Goal: Find contact information: Find contact information

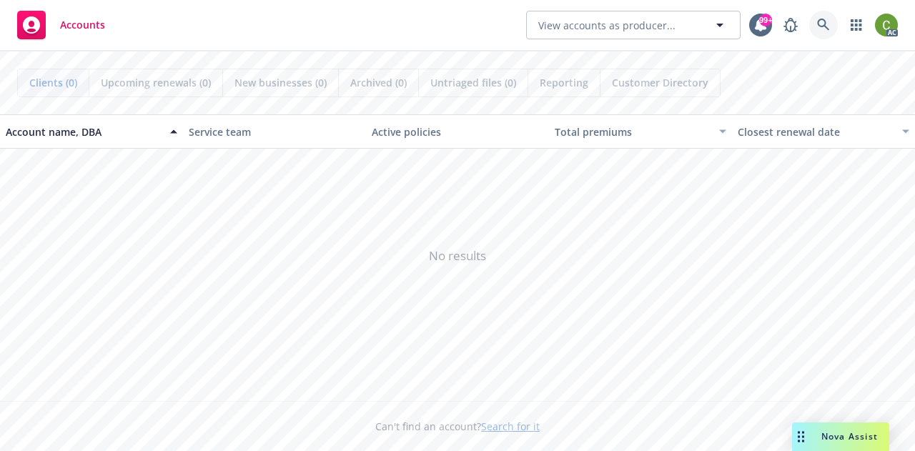
click at [822, 24] on icon at bounding box center [823, 25] width 13 height 13
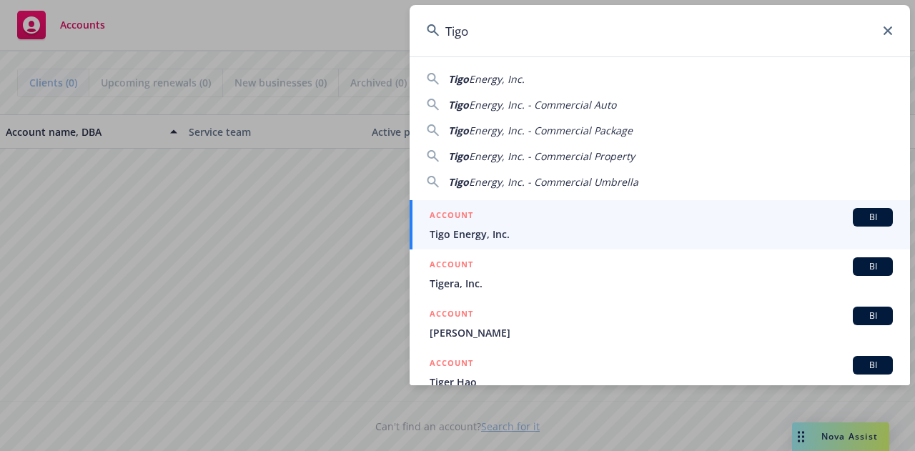
type input "Tigo"
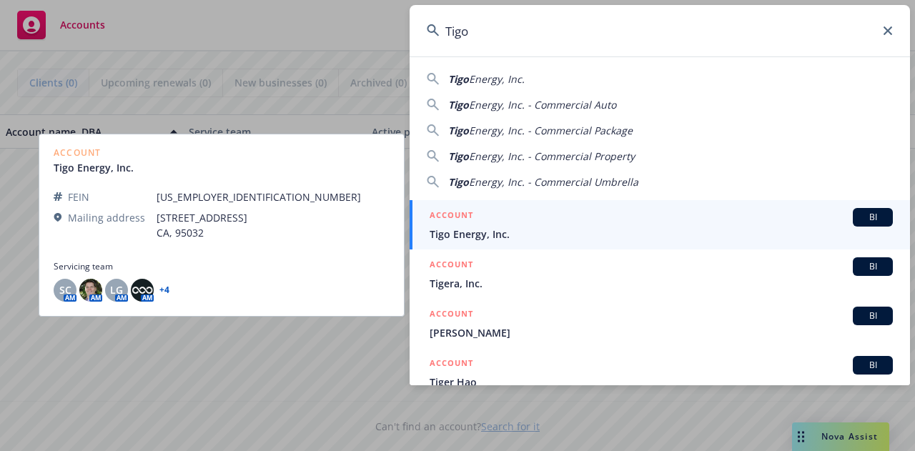
click at [493, 227] on span "Tigo Energy, Inc." at bounding box center [661, 234] width 463 height 15
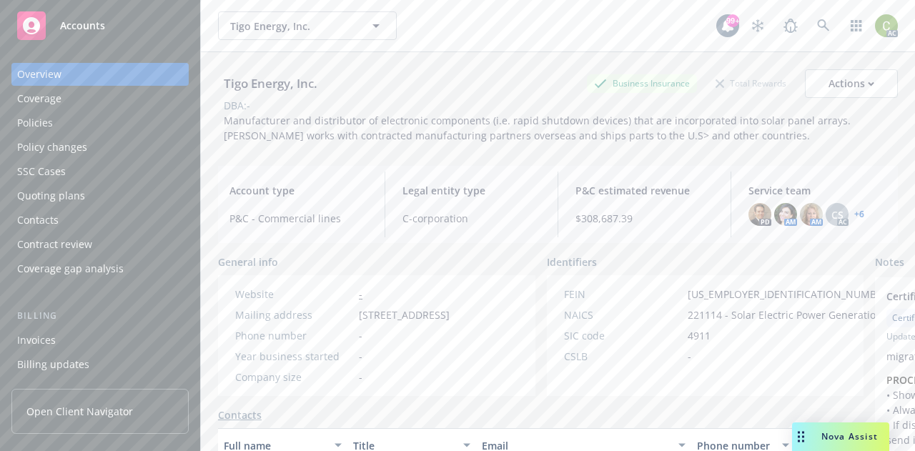
click at [40, 129] on div "Policies" at bounding box center [35, 123] width 36 height 23
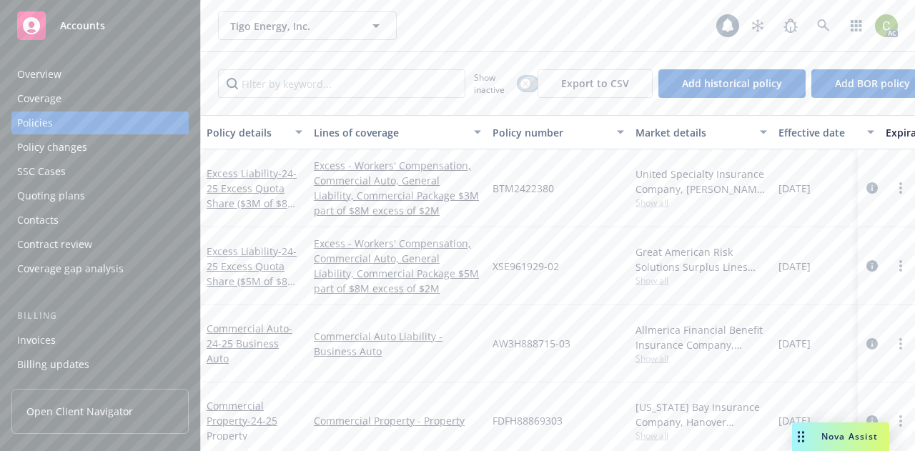
click at [523, 85] on icon "button" at bounding box center [526, 84] width 6 height 6
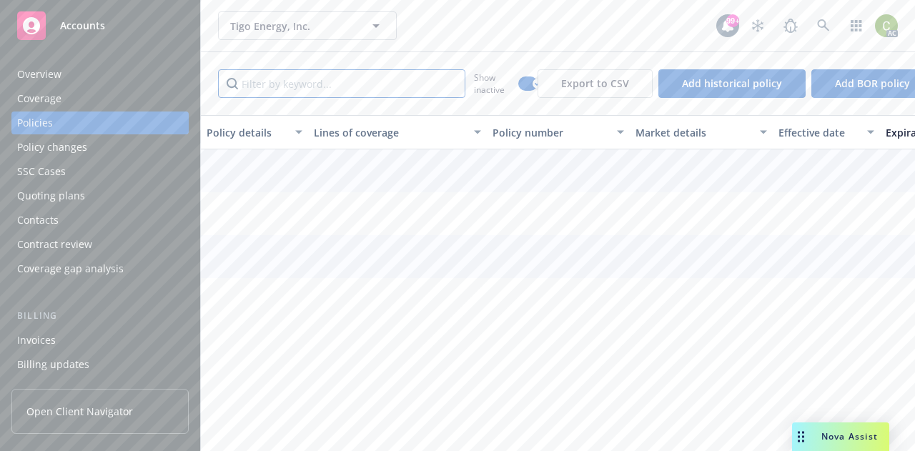
click at [396, 81] on input "Filter by keyword..." at bounding box center [341, 83] width 247 height 29
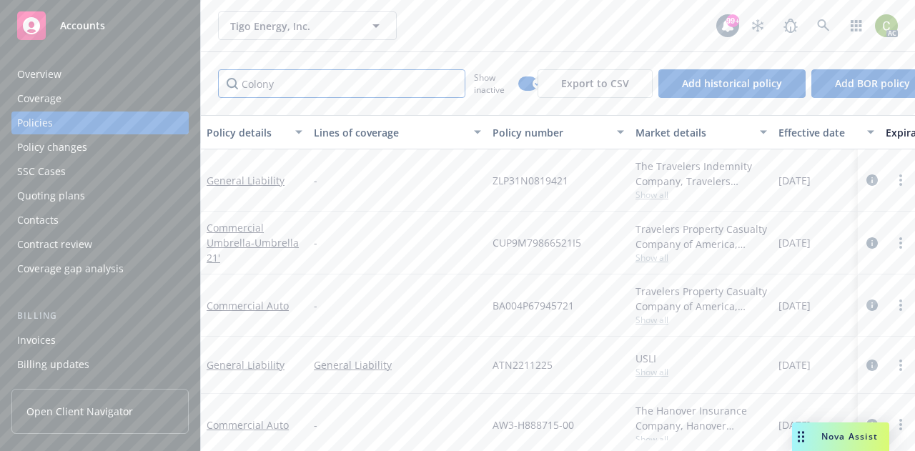
type input "Colony"
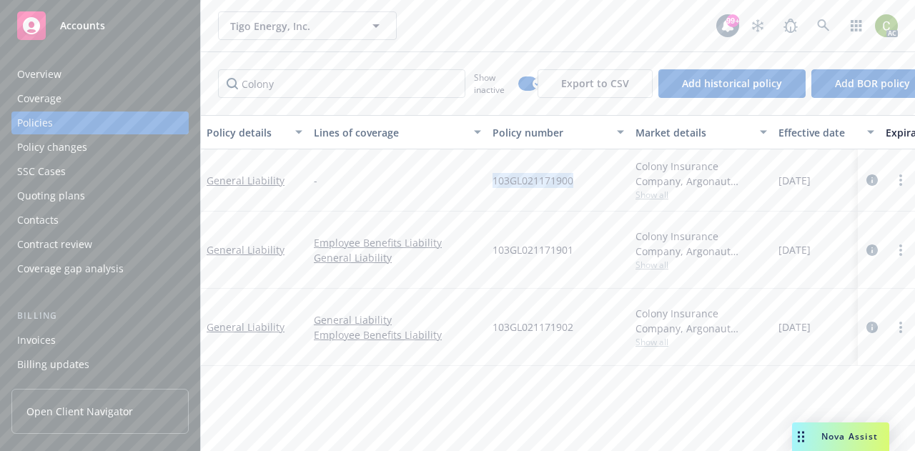
drag, startPoint x: 579, startPoint y: 179, endPoint x: 513, endPoint y: 183, distance: 66.6
click at [482, 183] on div "General Liability - 103GL021171900 Colony Insurance Company, Argonaut Insurance…" at bounding box center [891, 180] width 1380 height 62
copy div "103GL021171900"
drag, startPoint x: 286, startPoint y: 86, endPoint x: 295, endPoint y: 85, distance: 8.6
click at [286, 86] on input "Colony" at bounding box center [341, 83] width 247 height 29
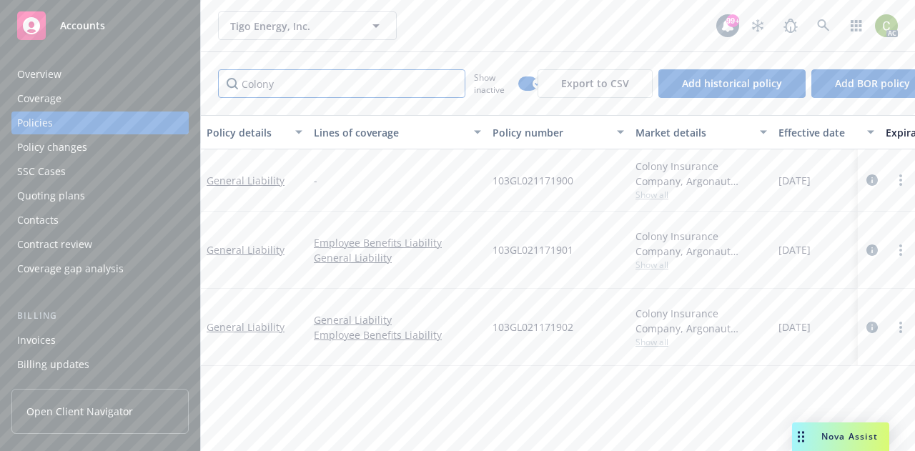
drag, startPoint x: 312, startPoint y: 86, endPoint x: 181, endPoint y: 86, distance: 130.9
click at [181, 86] on div "Accounts Overview Coverage Policies Policy changes SSC Cases Quoting plans Cont…" at bounding box center [457, 225] width 915 height 451
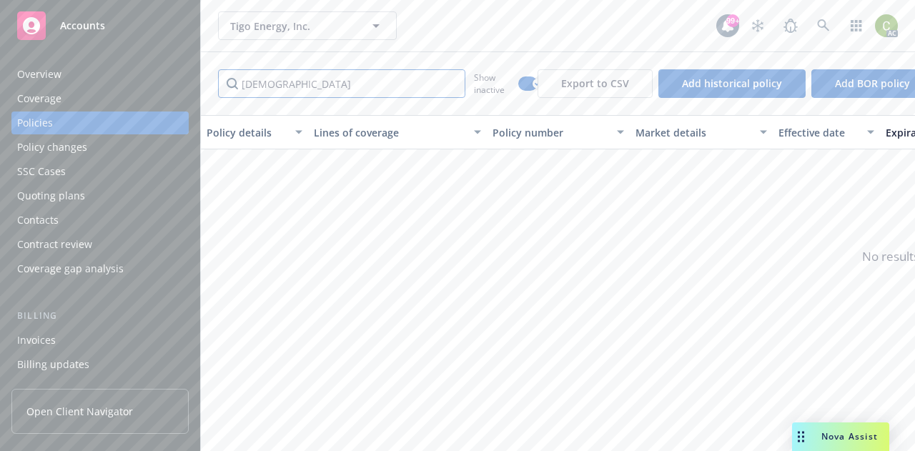
type input "[DEMOGRAPHIC_DATA]"
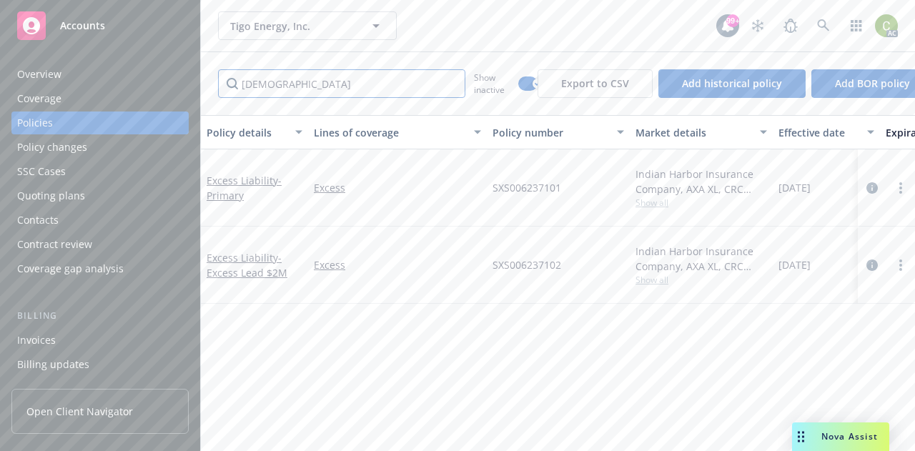
click at [349, 89] on input "[DEMOGRAPHIC_DATA]" at bounding box center [341, 83] width 247 height 29
drag, startPoint x: 335, startPoint y: 85, endPoint x: 96, endPoint y: 84, distance: 239.5
click at [96, 84] on div "Accounts Overview Coverage Policies Policy changes SSC Cases Quoting plans Cont…" at bounding box center [457, 225] width 915 height 451
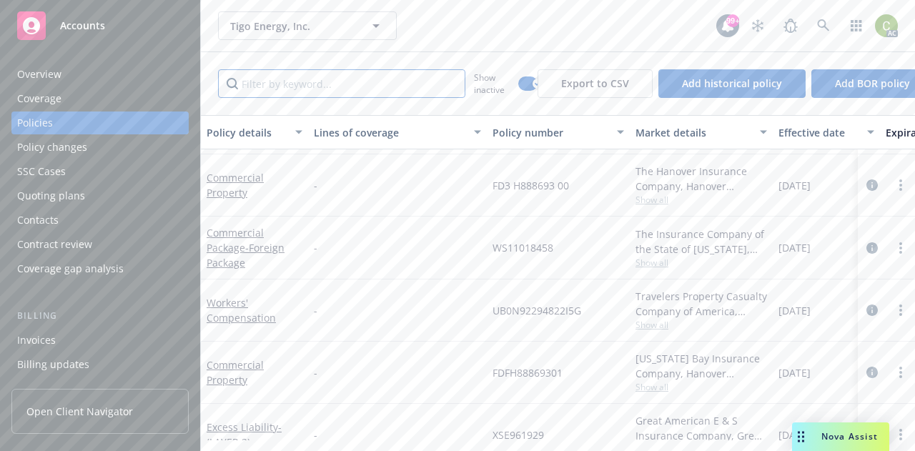
scroll to position [358, 0]
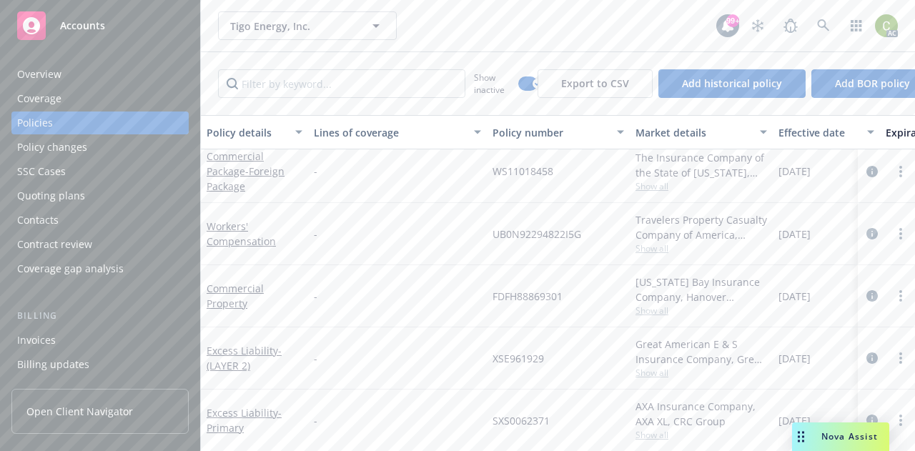
drag, startPoint x: 84, startPoint y: 69, endPoint x: 112, endPoint y: 75, distance: 29.3
click at [84, 69] on div "Overview" at bounding box center [100, 74] width 166 height 23
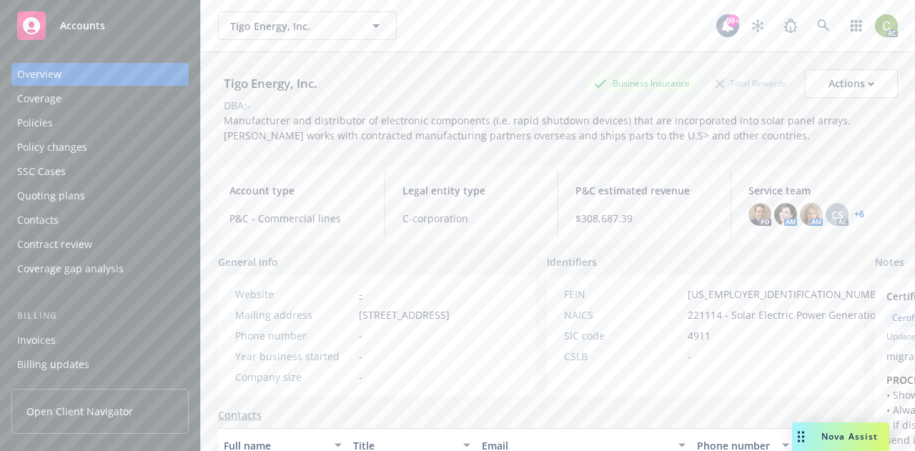
click at [854, 213] on link "+ 6" at bounding box center [859, 214] width 10 height 9
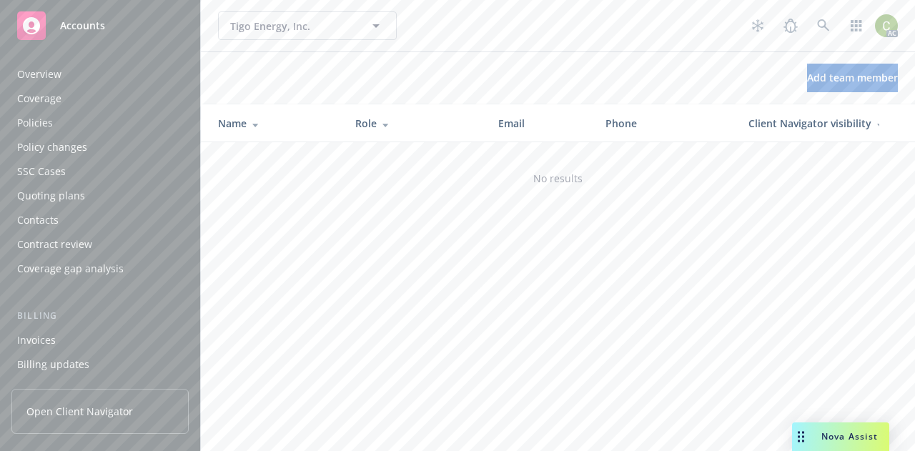
scroll to position [505, 0]
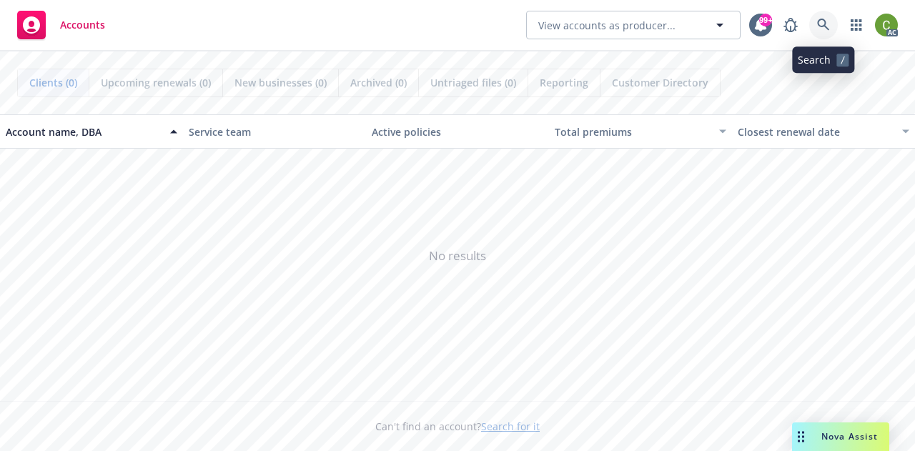
click at [822, 24] on icon at bounding box center [823, 25] width 13 height 13
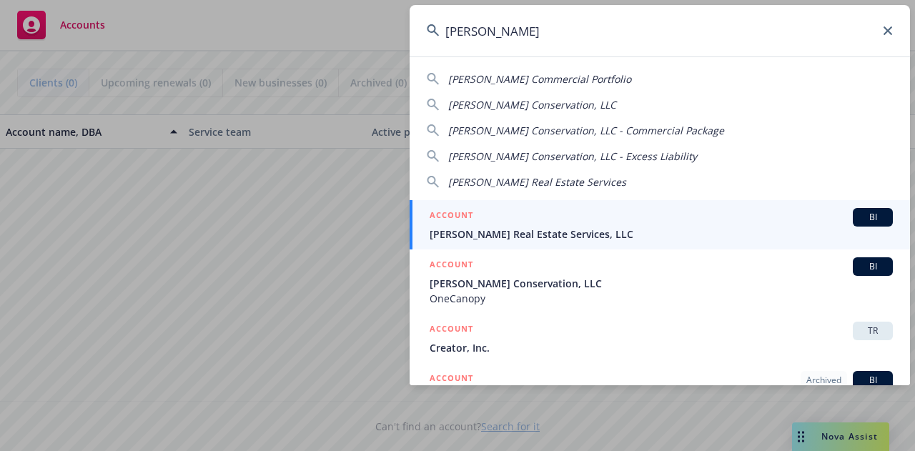
type input "brinkman"
click at [548, 221] on div "ACCOUNT BI" at bounding box center [661, 217] width 463 height 19
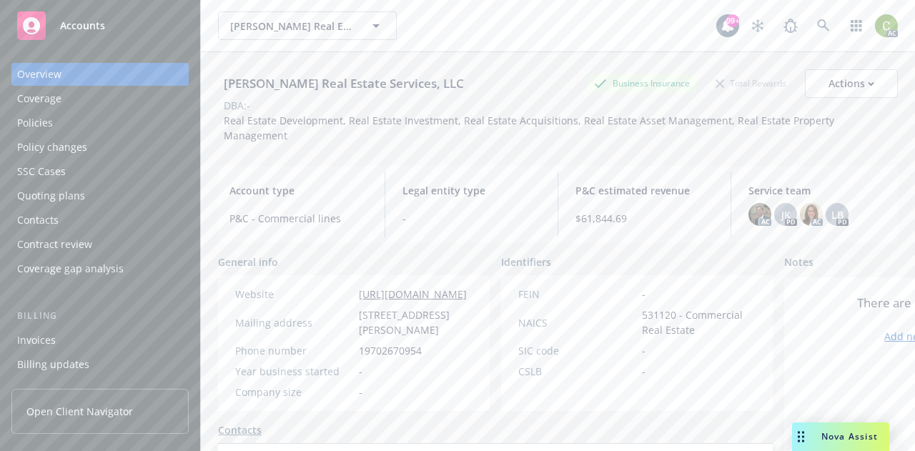
click at [96, 128] on div "Policies" at bounding box center [100, 123] width 166 height 23
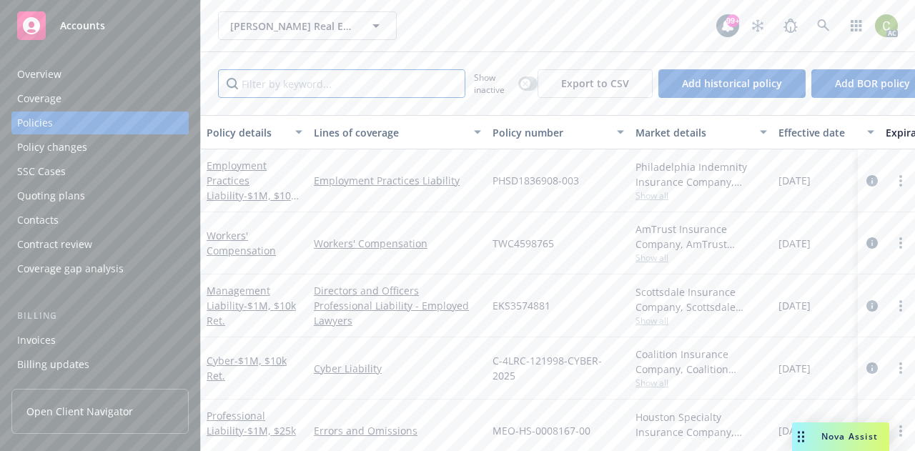
click at [297, 88] on input "Filter by keyword..." at bounding box center [341, 83] width 247 height 29
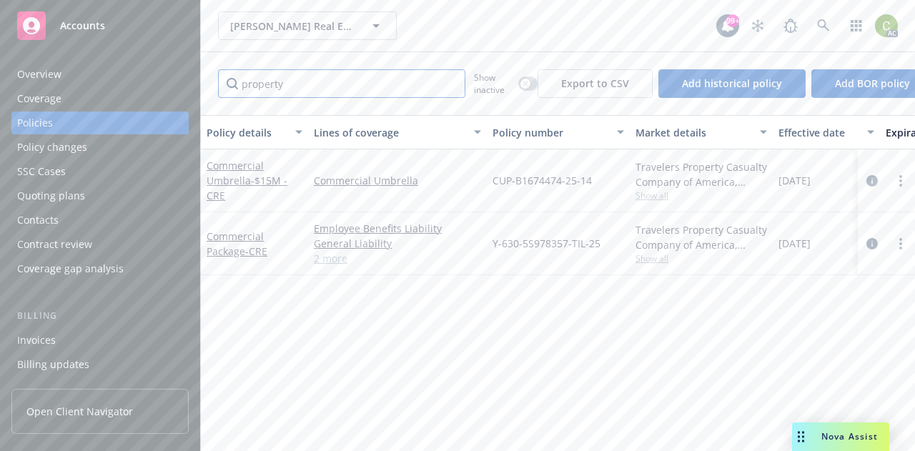
type input "property"
click at [340, 260] on link "2 more" at bounding box center [397, 258] width 167 height 15
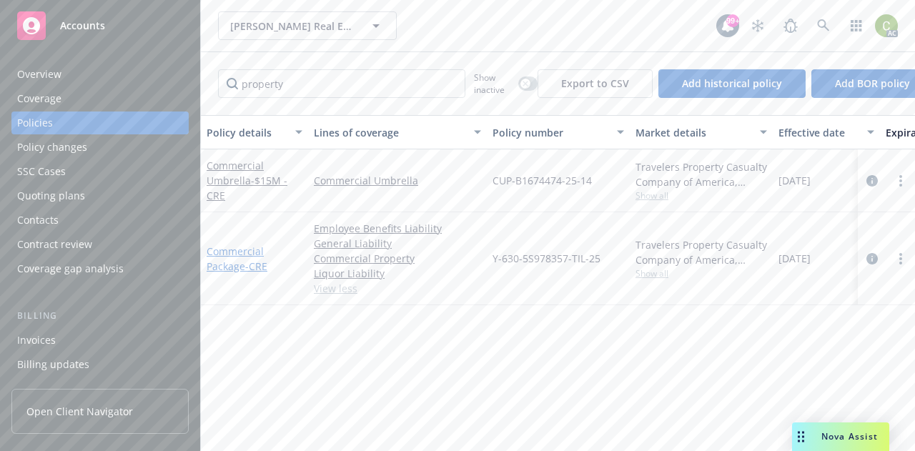
click at [226, 247] on link "Commercial Package - CRE" at bounding box center [237, 259] width 61 height 29
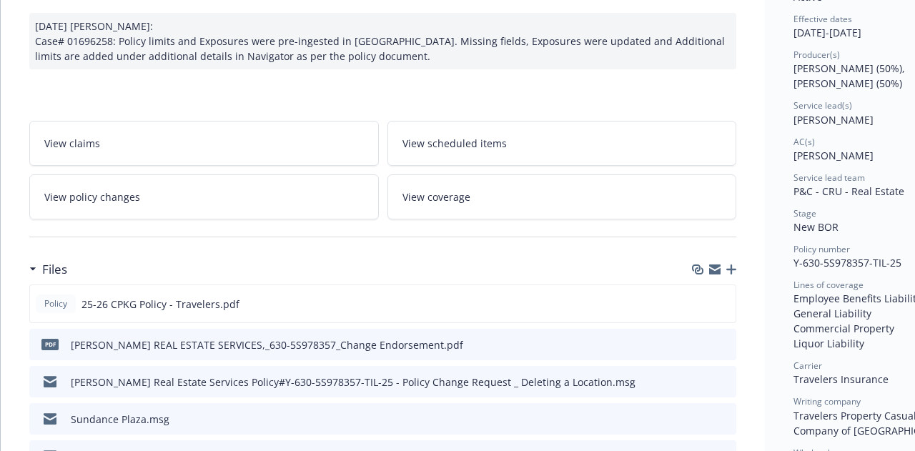
scroll to position [215, 0]
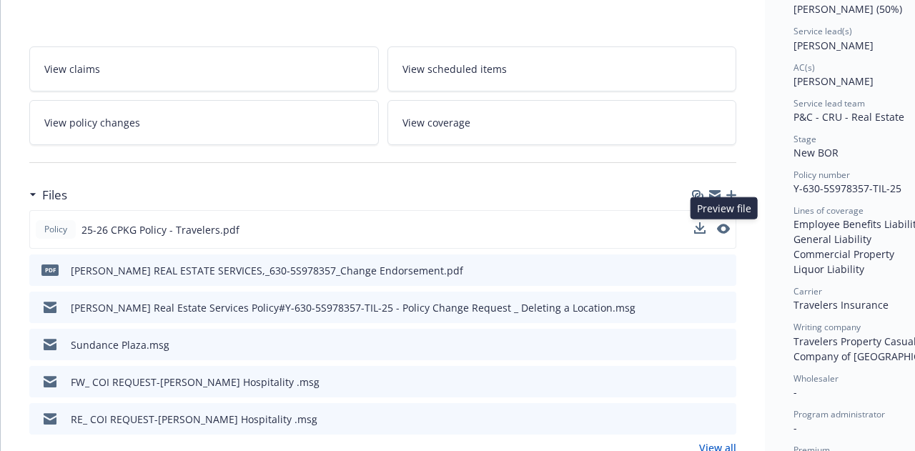
click at [724, 233] on button at bounding box center [723, 229] width 13 height 15
click at [724, 232] on icon "preview file" at bounding box center [722, 229] width 13 height 10
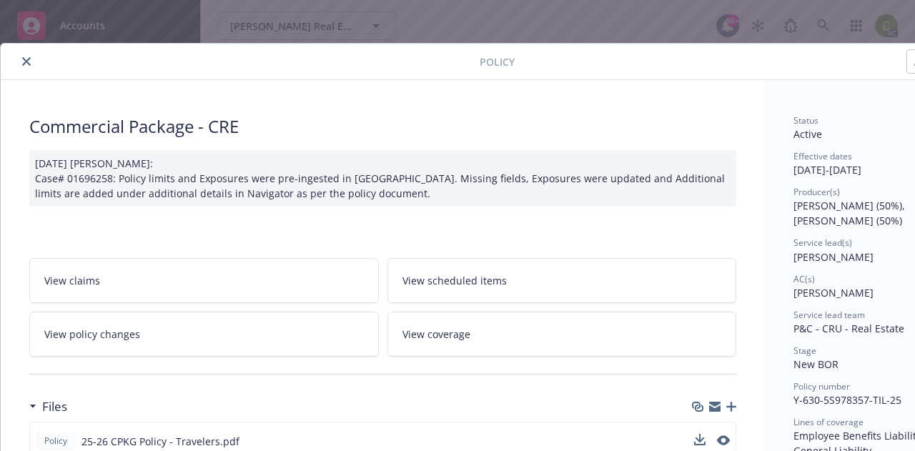
scroll to position [0, 0]
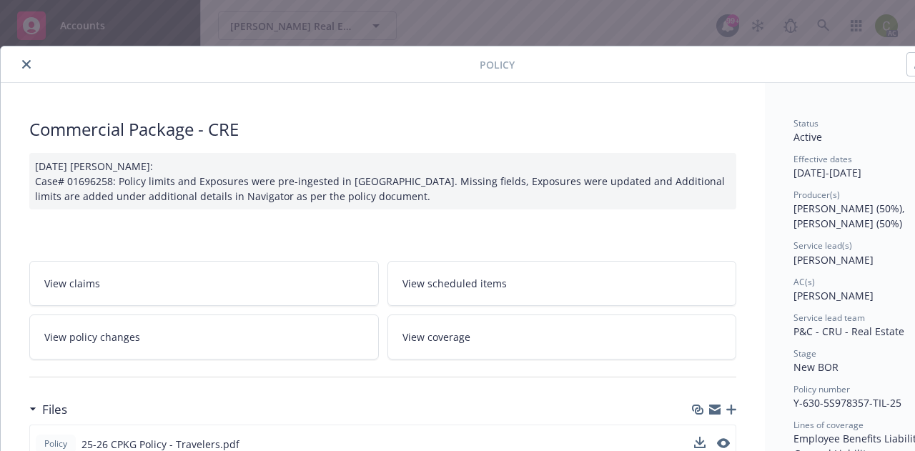
click at [27, 66] on icon "close" at bounding box center [26, 64] width 9 height 9
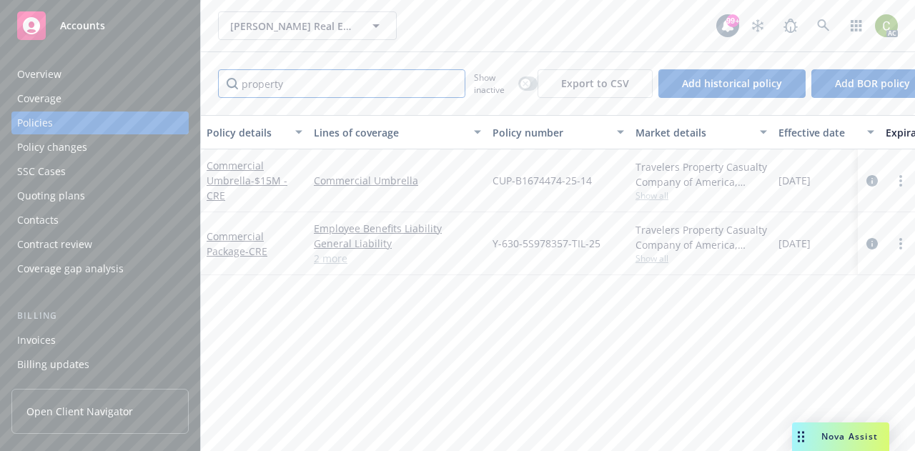
drag, startPoint x: 365, startPoint y: 79, endPoint x: 29, endPoint y: 69, distance: 336.2
click at [29, 69] on div "Accounts Overview Coverage Policies Policy changes SSC Cases Quoting plans Cont…" at bounding box center [457, 225] width 915 height 451
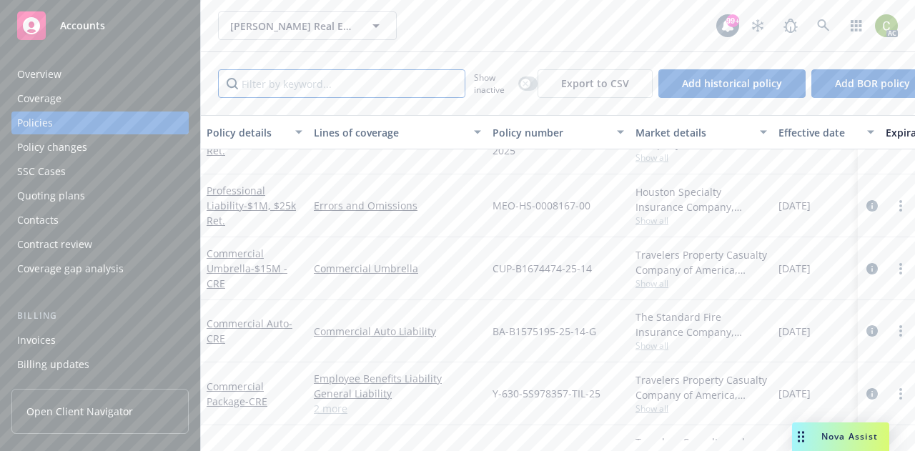
scroll to position [266, 0]
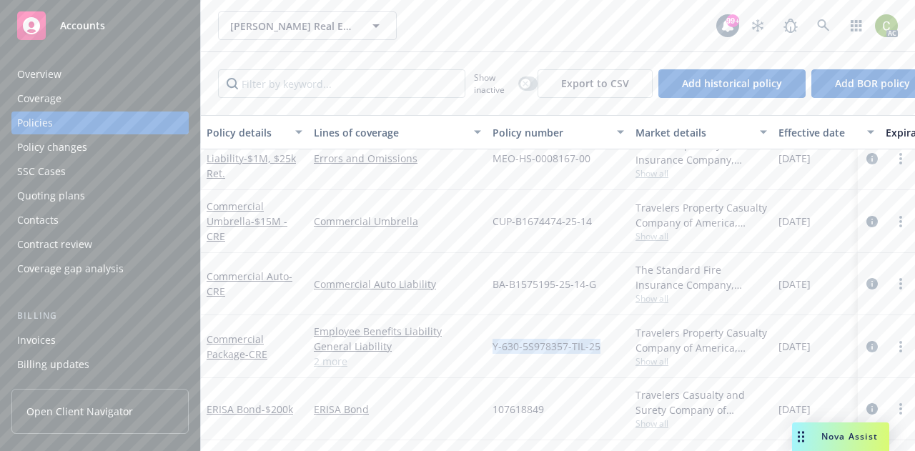
drag, startPoint x: 607, startPoint y: 330, endPoint x: 492, endPoint y: 335, distance: 115.2
click at [492, 335] on div "Y-630-5S978357-TIL-25" at bounding box center [558, 346] width 143 height 63
copy span "Y-630-5S978357-TIL-25"
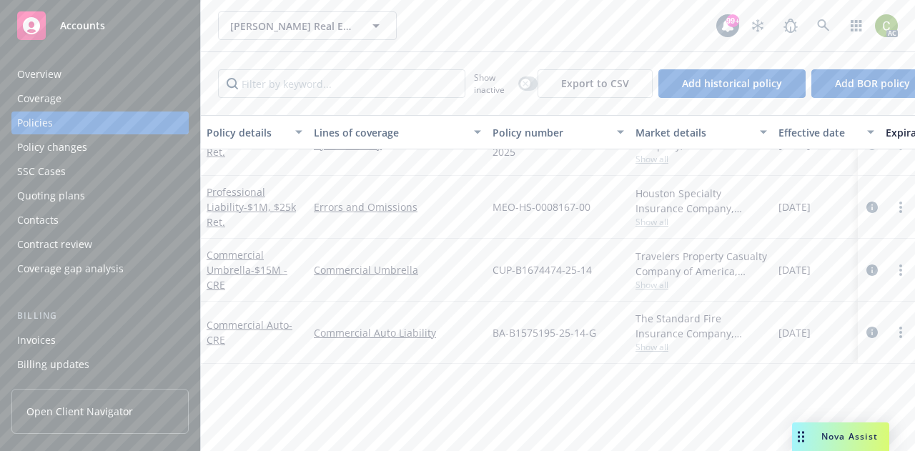
scroll to position [0, 0]
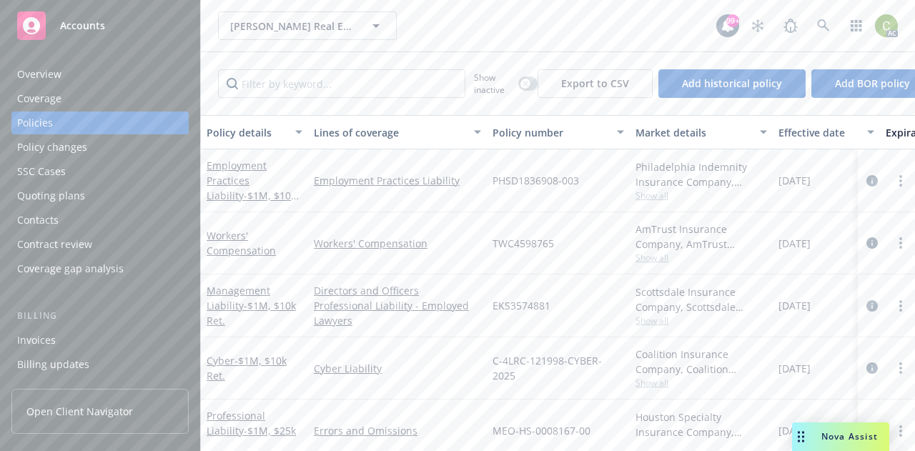
click at [72, 77] on div "Overview" at bounding box center [100, 74] width 166 height 23
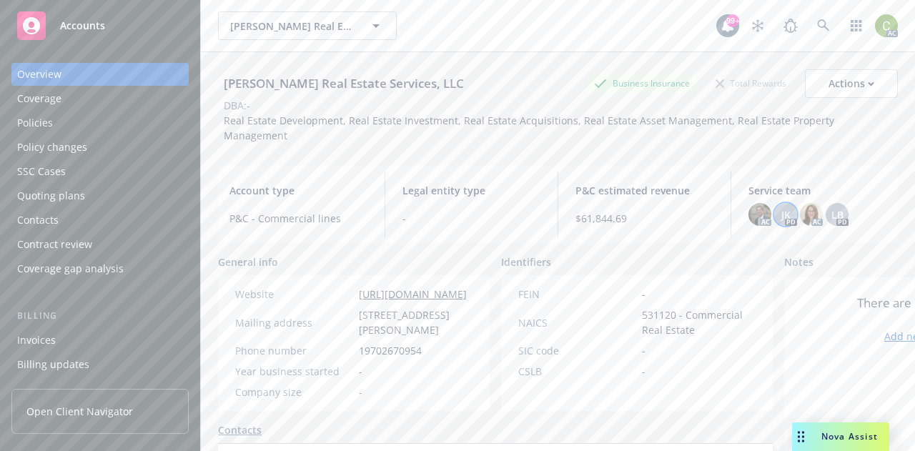
click at [782, 213] on span "JK" at bounding box center [786, 214] width 9 height 15
click at [807, 210] on img at bounding box center [811, 214] width 23 height 23
click at [839, 211] on div "LB" at bounding box center [837, 214] width 23 height 23
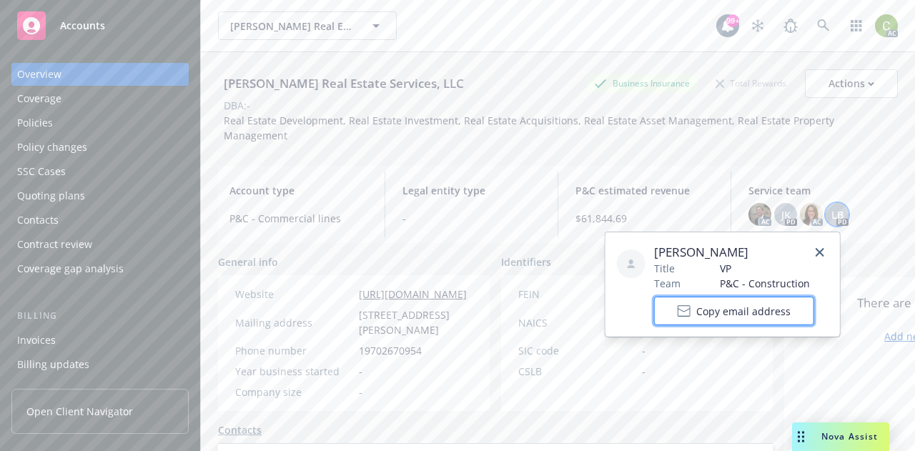
click at [767, 308] on span "Copy email address" at bounding box center [743, 311] width 94 height 15
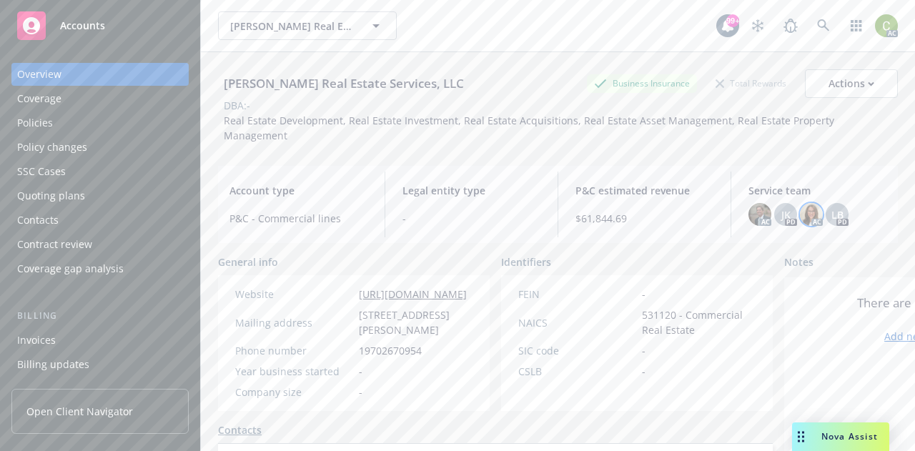
click at [800, 219] on img at bounding box center [811, 214] width 23 height 23
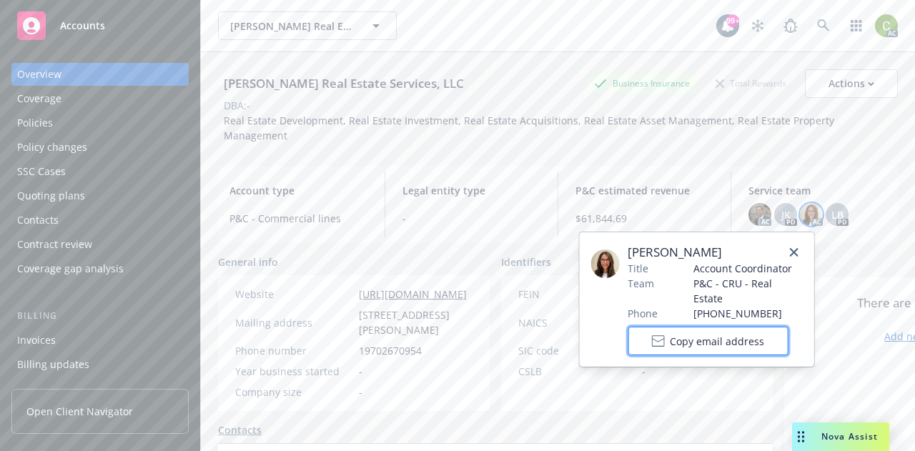
click at [709, 334] on span "Copy email address" at bounding box center [717, 341] width 94 height 15
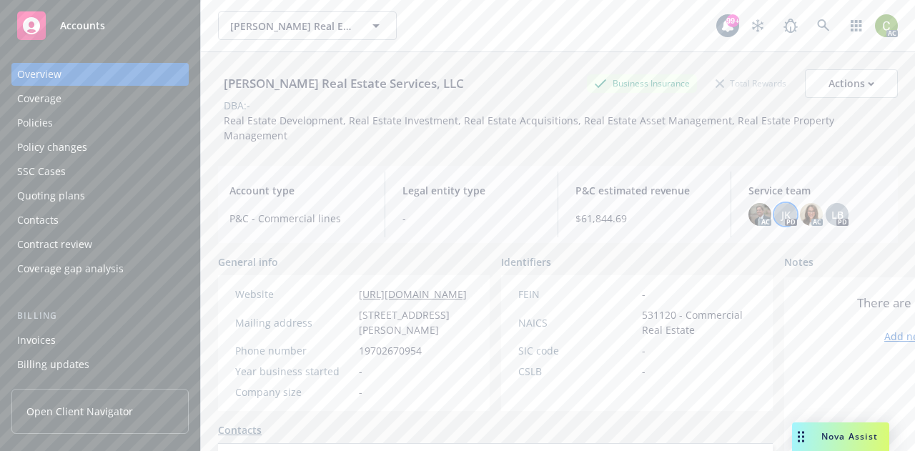
click at [782, 219] on span "JK" at bounding box center [786, 214] width 9 height 15
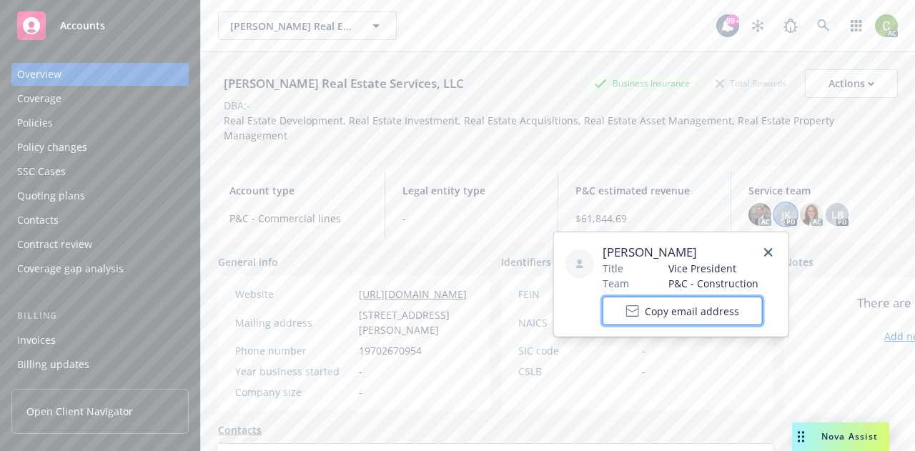
click at [715, 313] on span "Copy email address" at bounding box center [692, 311] width 94 height 15
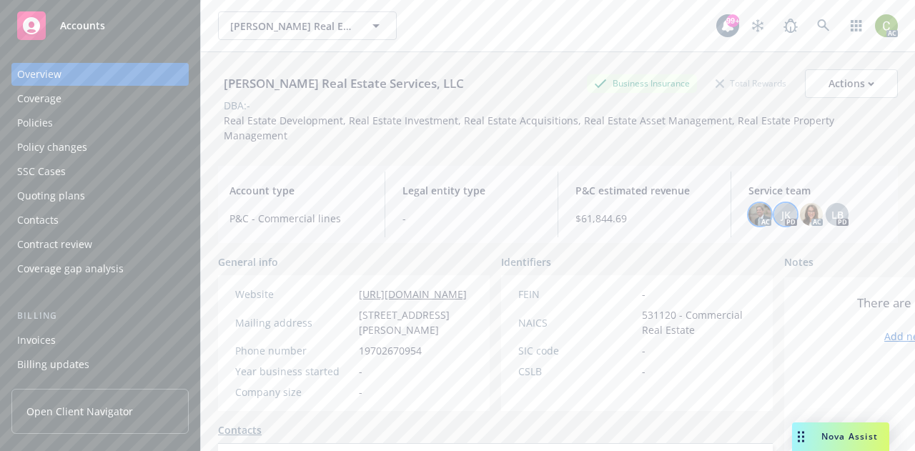
click at [756, 210] on img at bounding box center [760, 214] width 23 height 23
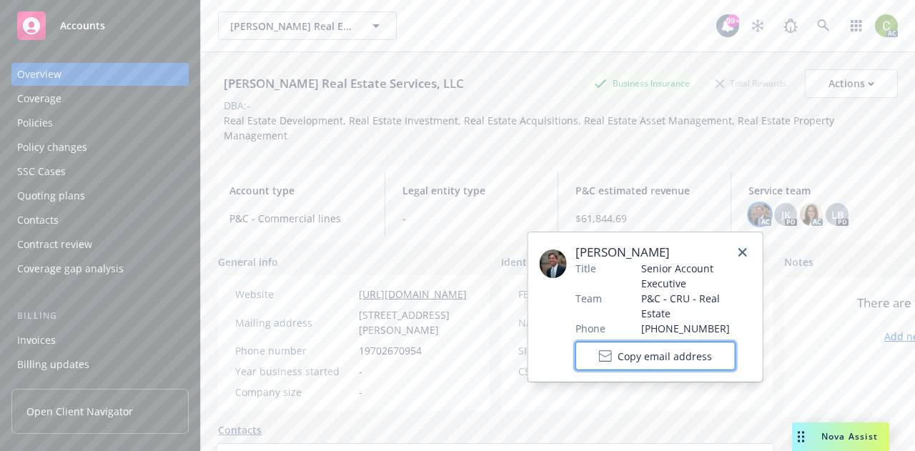
click at [702, 349] on span "Copy email address" at bounding box center [665, 356] width 94 height 15
